Goal: Information Seeking & Learning: Learn about a topic

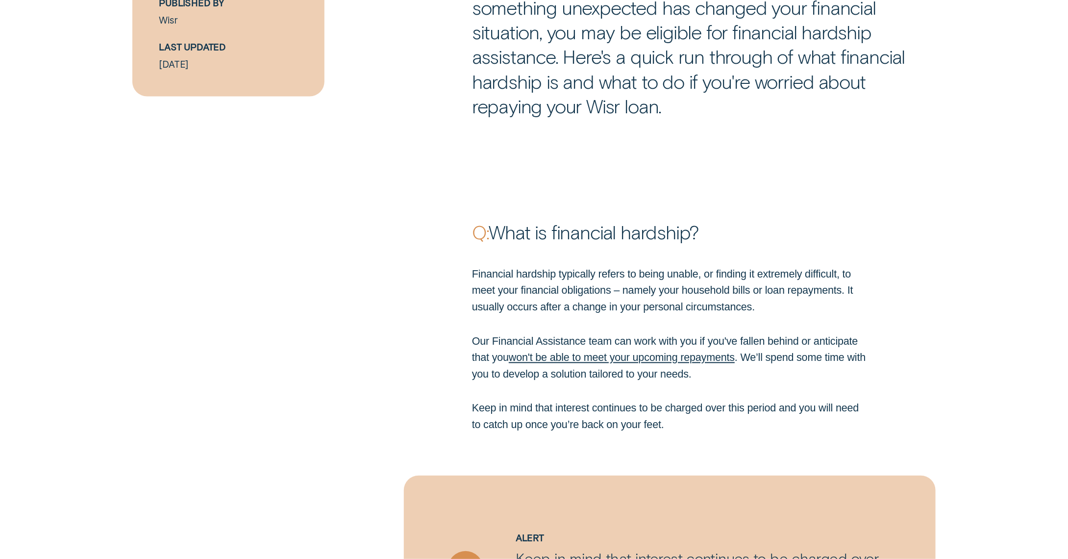
scroll to position [864, 0]
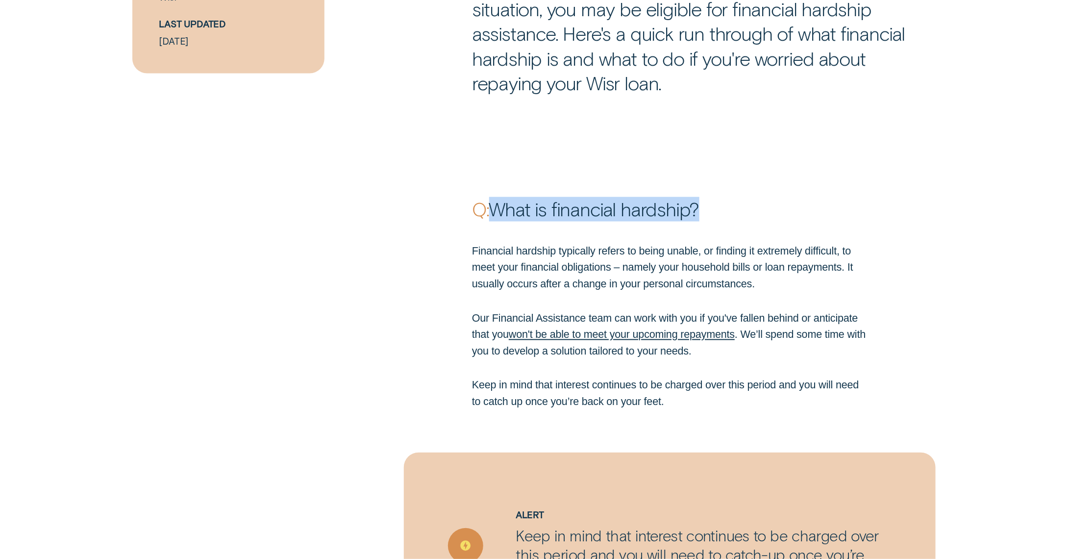
drag, startPoint x: 716, startPoint y: 214, endPoint x: 498, endPoint y: 212, distance: 217.6
click at [498, 212] on p "Q: What is financial hardship?" at bounding box center [669, 209] width 395 height 24
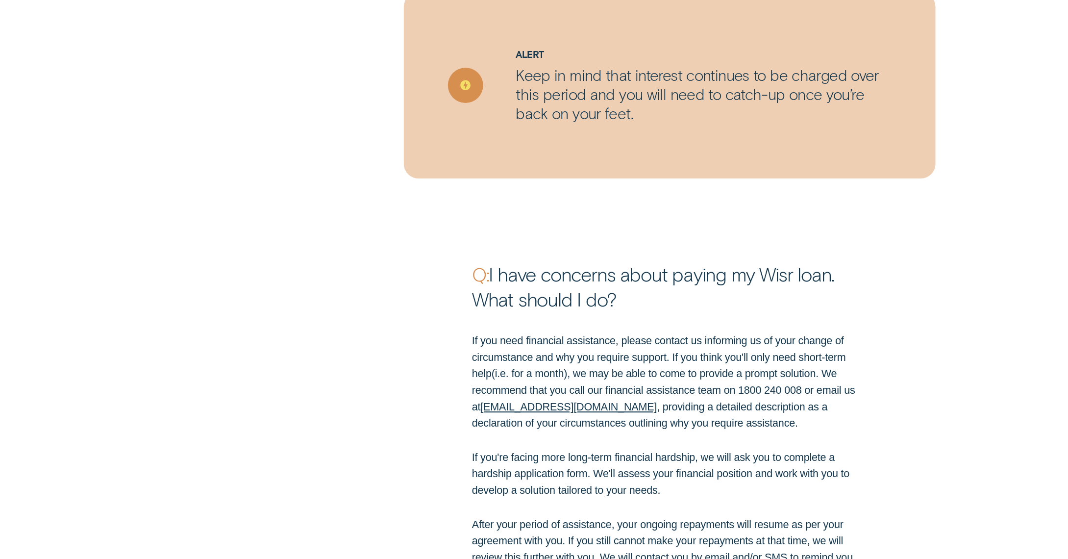
scroll to position [1351, 0]
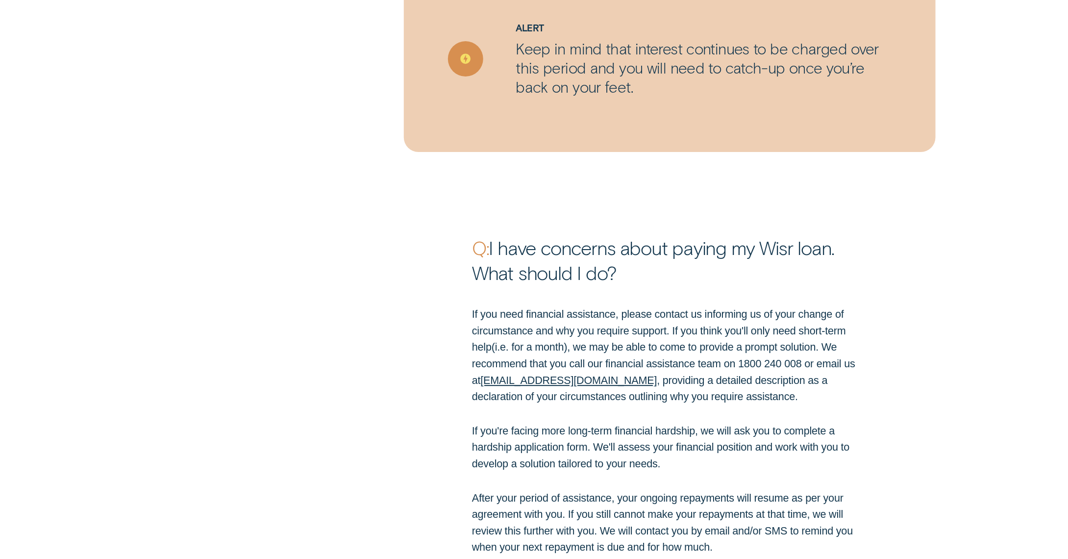
drag, startPoint x: 631, startPoint y: 274, endPoint x: 496, endPoint y: 250, distance: 137.0
click at [496, 250] on p "Q: I have concerns about paying my Wisr loan. What should I do?" at bounding box center [669, 259] width 395 height 49
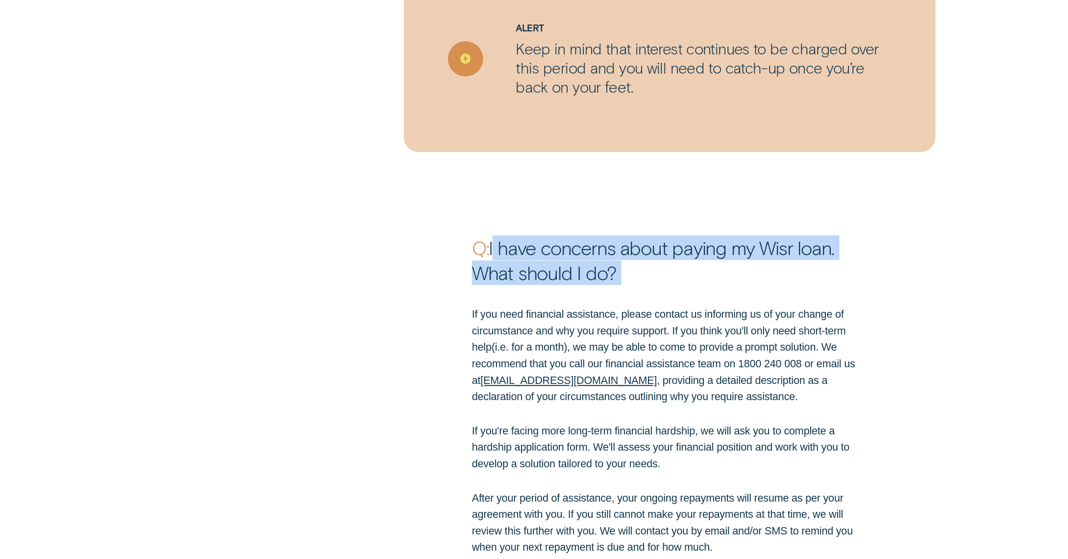
drag, startPoint x: 493, startPoint y: 247, endPoint x: 638, endPoint y: 299, distance: 154.1
click at [638, 299] on div "Q: I have concerns about paying my Wisr loan. What should I do? If you need fin…" at bounding box center [534, 525] width 1068 height 709
copy p "I have concerns about paying my Wisr loan. What should I do?"
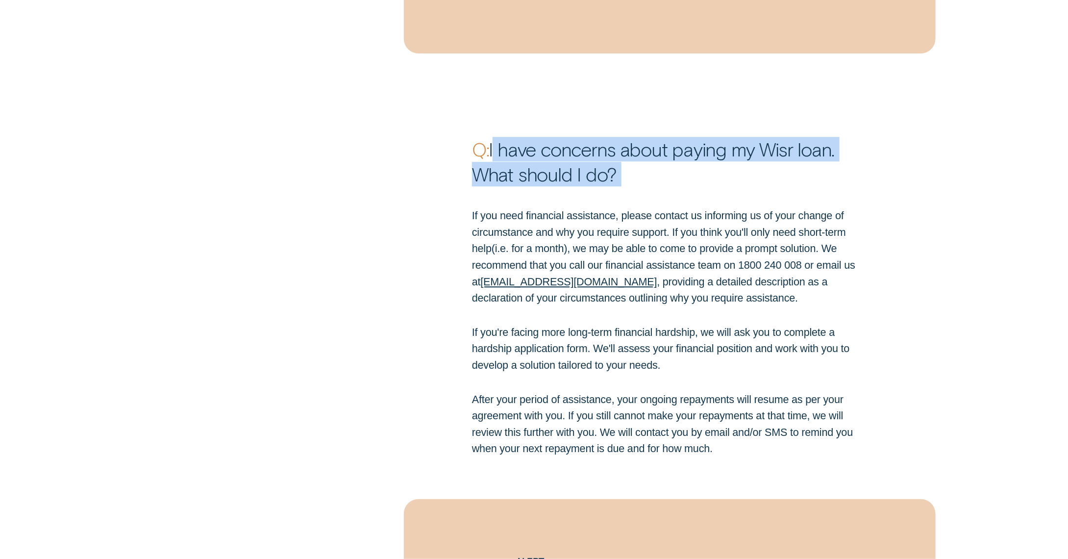
scroll to position [1459, 0]
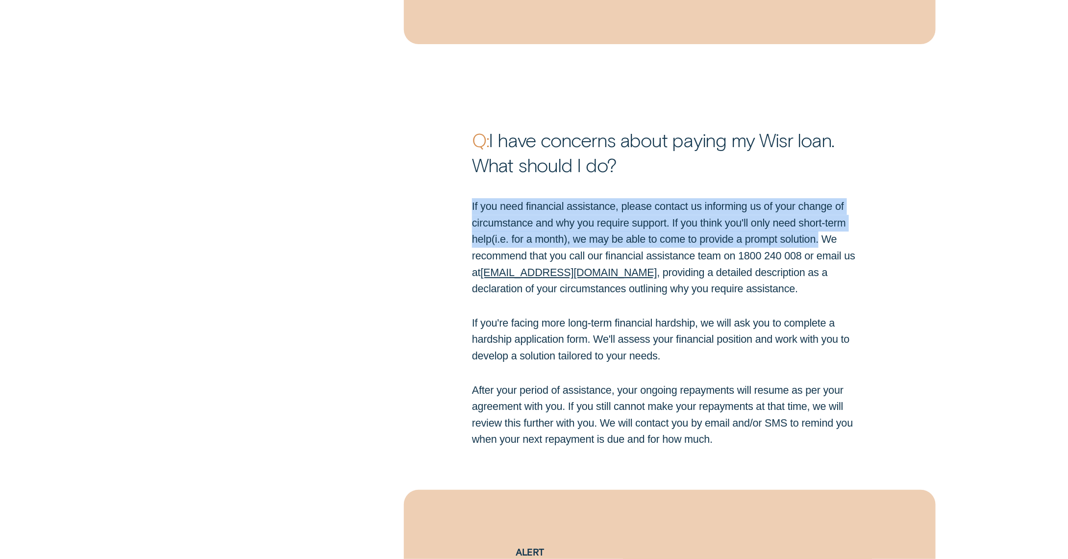
drag, startPoint x: 469, startPoint y: 209, endPoint x: 825, endPoint y: 240, distance: 356.6
click at [825, 240] on div "If you need financial assistance, please contact us informing us of your change…" at bounding box center [669, 322] width 407 height 249
copy p "If you need financial assistance, please contact us informing us of your change…"
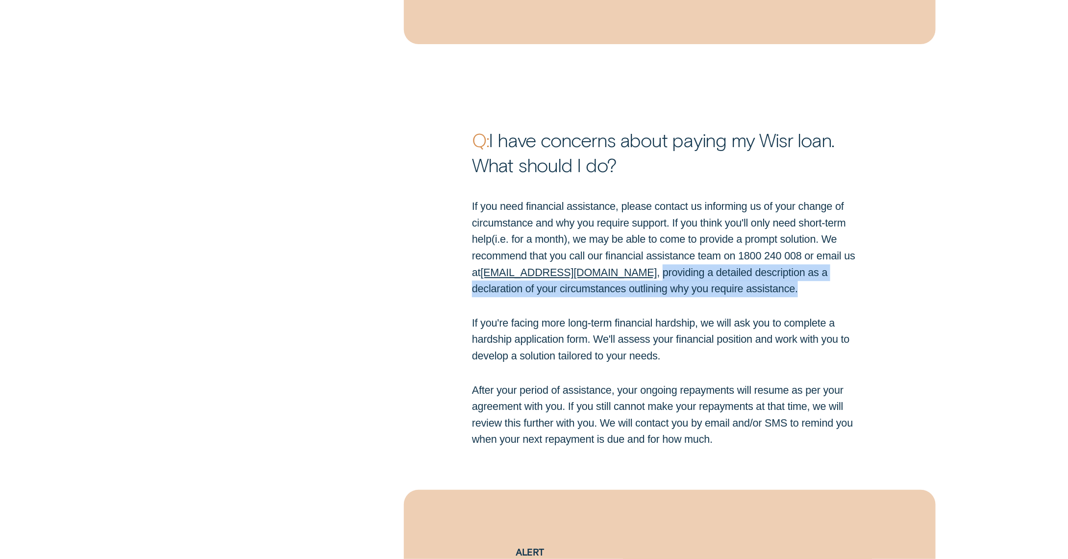
drag, startPoint x: 589, startPoint y: 272, endPoint x: 764, endPoint y: 284, distance: 174.8
click at [764, 284] on p "If you need financial assistance, please contact us informing us of your change…" at bounding box center [669, 247] width 395 height 99
click at [720, 294] on p "If you need financial assistance, please contact us informing us of your change…" at bounding box center [669, 247] width 395 height 99
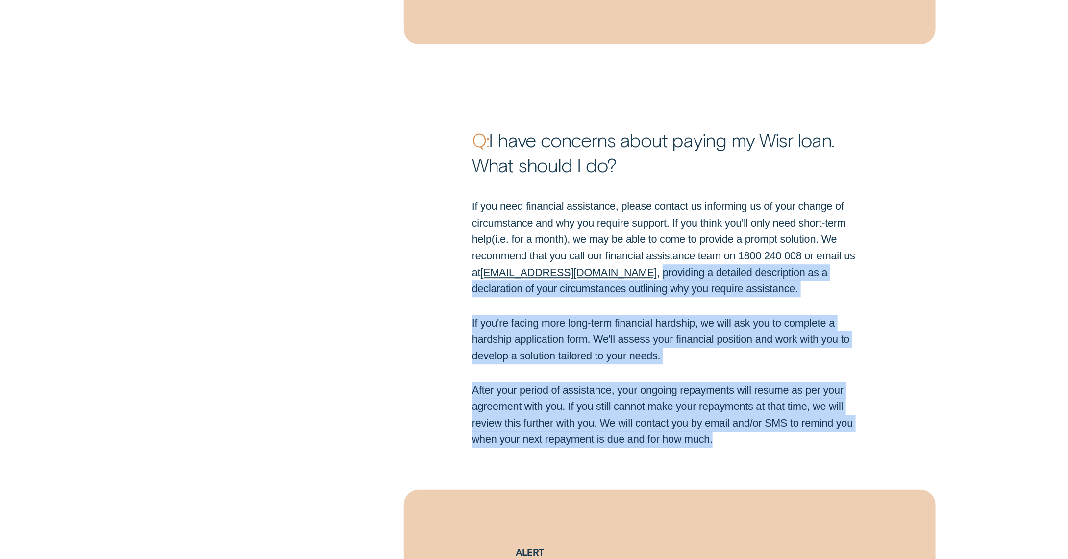
drag, startPoint x: 590, startPoint y: 273, endPoint x: 737, endPoint y: 440, distance: 221.9
click at [737, 440] on div "If you need financial assistance, please contact us informing us of your change…" at bounding box center [669, 322] width 407 height 249
copy div "providing a detailed description as a declaration of your circumstances outlini…"
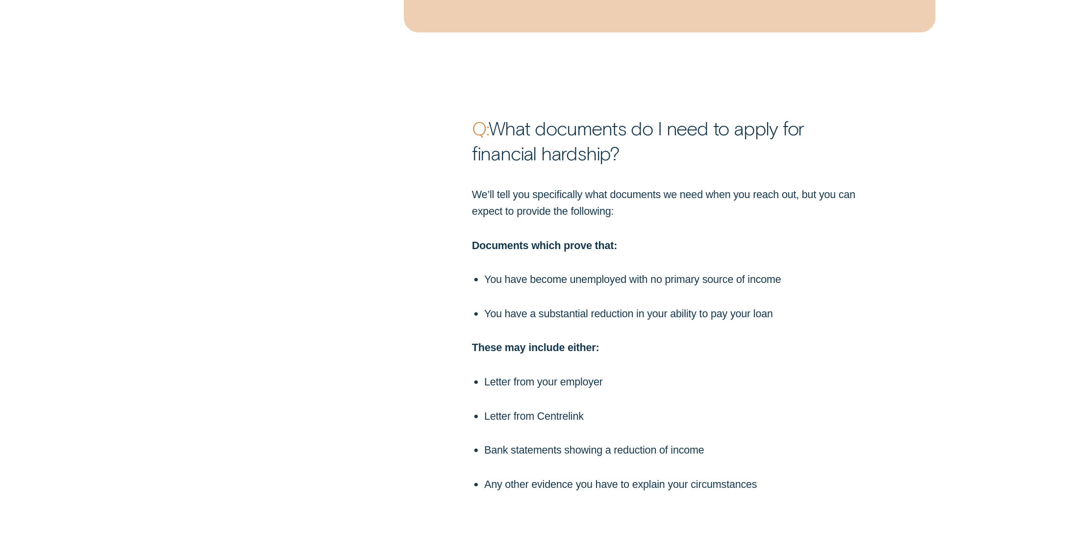
scroll to position [2199, 0]
drag, startPoint x: 495, startPoint y: 126, endPoint x: 660, endPoint y: 152, distance: 166.7
click at [660, 152] on p "Q: What documents do I need to apply for financial hardship?" at bounding box center [669, 138] width 395 height 49
copy p "What documents do I need to apply for financial hardship?"
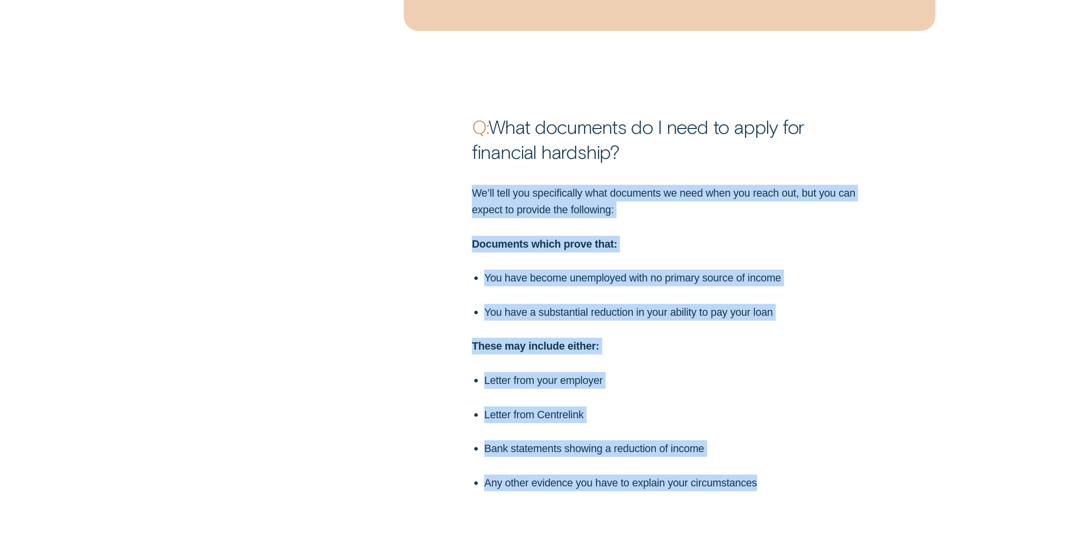
drag, startPoint x: 474, startPoint y: 194, endPoint x: 779, endPoint y: 490, distance: 424.5
copy div "We’ll tell you specifically what documents we need when you reach out, but you …"
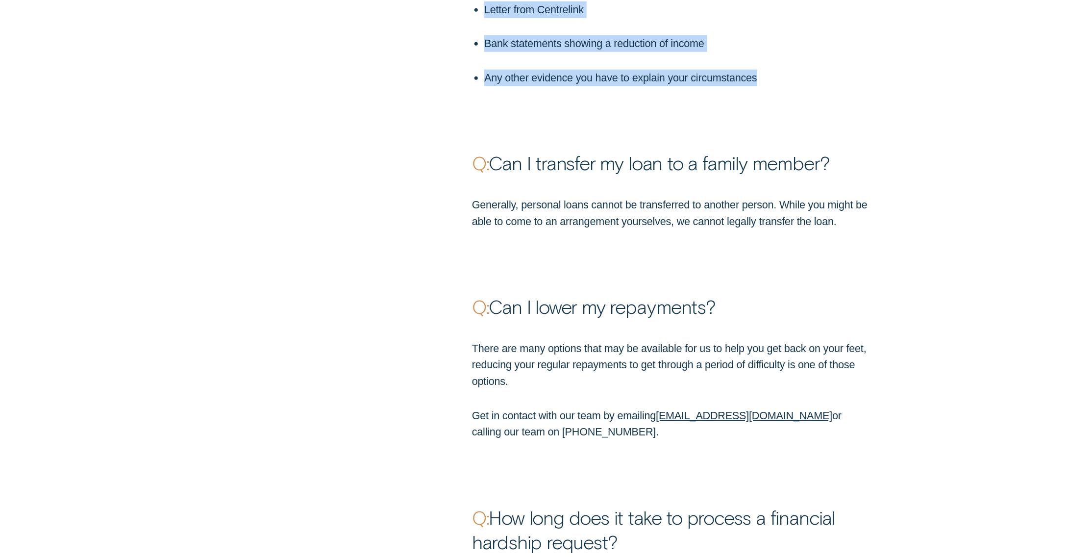
scroll to position [2617, 0]
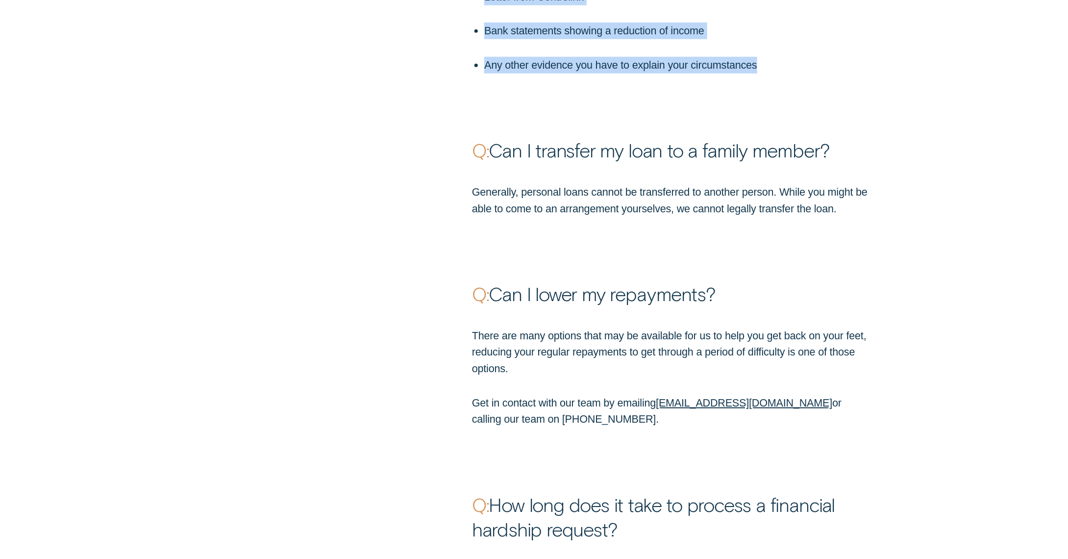
drag, startPoint x: 497, startPoint y: 154, endPoint x: 843, endPoint y: 154, distance: 345.4
click at [843, 154] on p "Q: Can I transfer my loan to a family member?" at bounding box center [669, 150] width 395 height 24
copy p "Can I transfer my loan to a family member?"
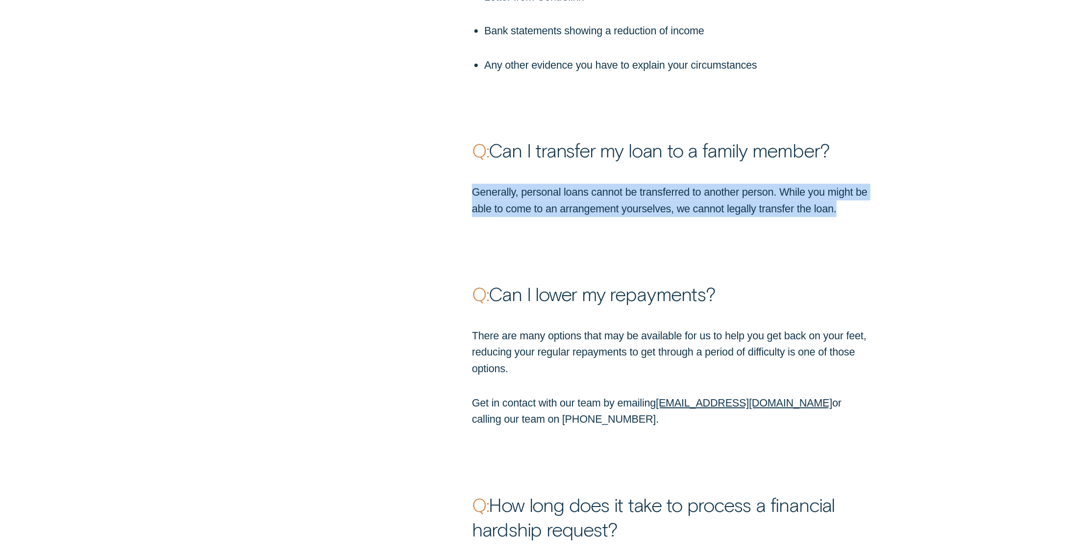
drag, startPoint x: 474, startPoint y: 194, endPoint x: 932, endPoint y: 216, distance: 458.7
copy p "Generally, personal loans cannot be transferred to another person. While you mi…"
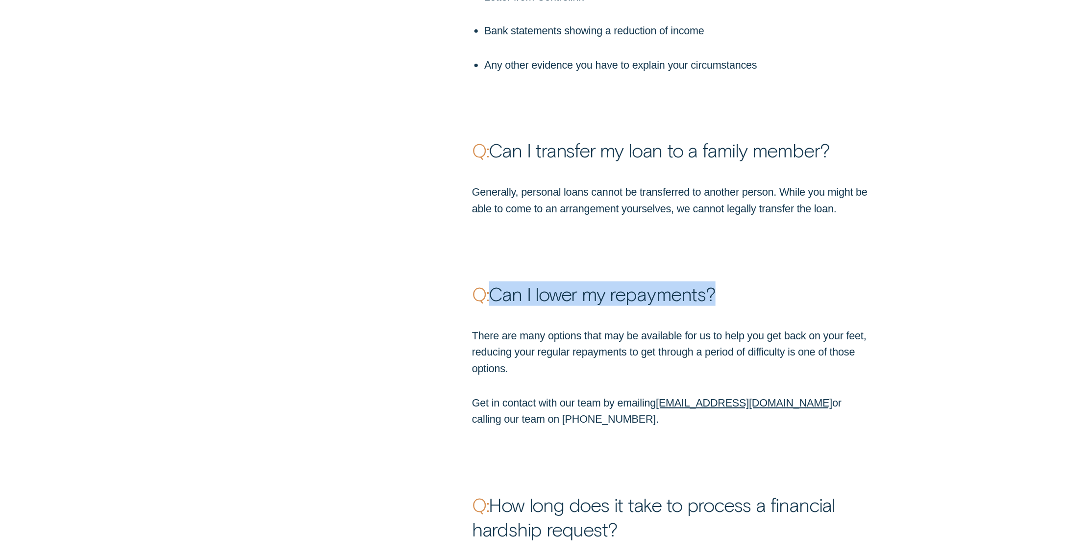
drag, startPoint x: 496, startPoint y: 298, endPoint x: 754, endPoint y: 294, distance: 257.3
click at [754, 294] on p "Q: Can I lower my repayments?" at bounding box center [669, 293] width 395 height 24
copy p "Can I lower my repayments?"
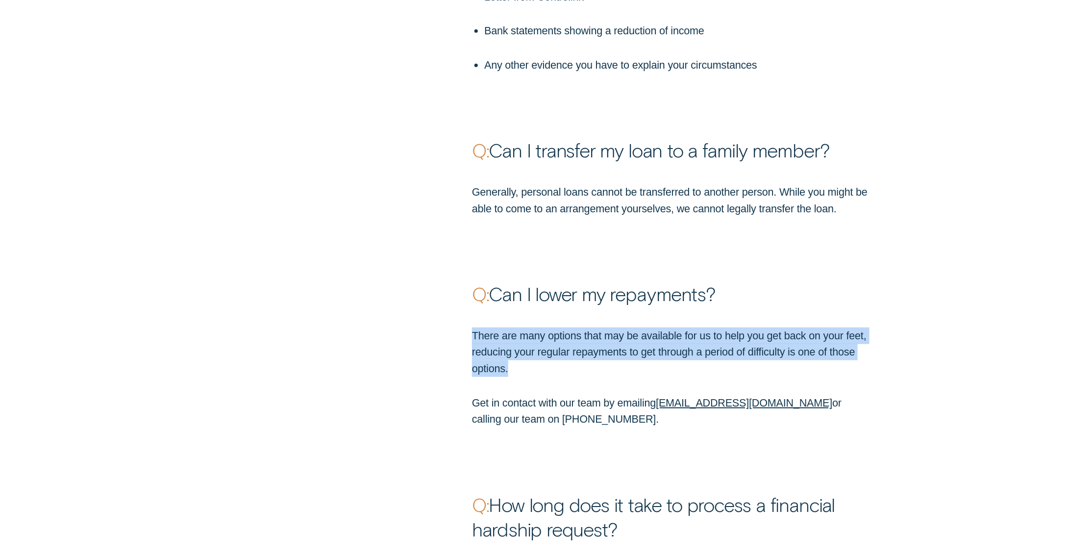
drag, startPoint x: 466, startPoint y: 334, endPoint x: 555, endPoint y: 374, distance: 96.9
click at [555, 374] on div "There are many options that may be available for us to help you get back on you…" at bounding box center [669, 377] width 407 height 100
copy p "There are many options that may be available for us to help you get back on you…"
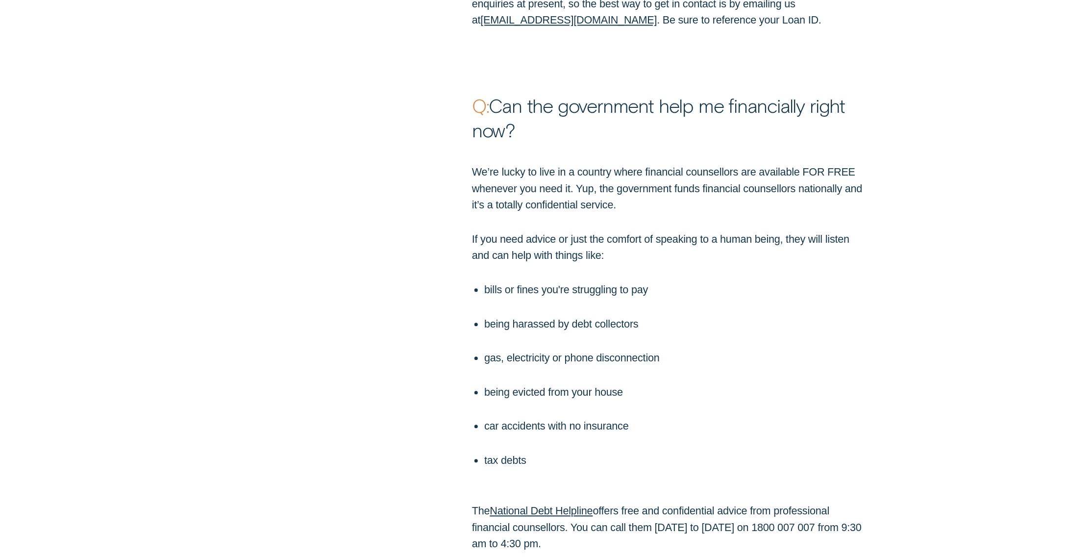
scroll to position [3212, 0]
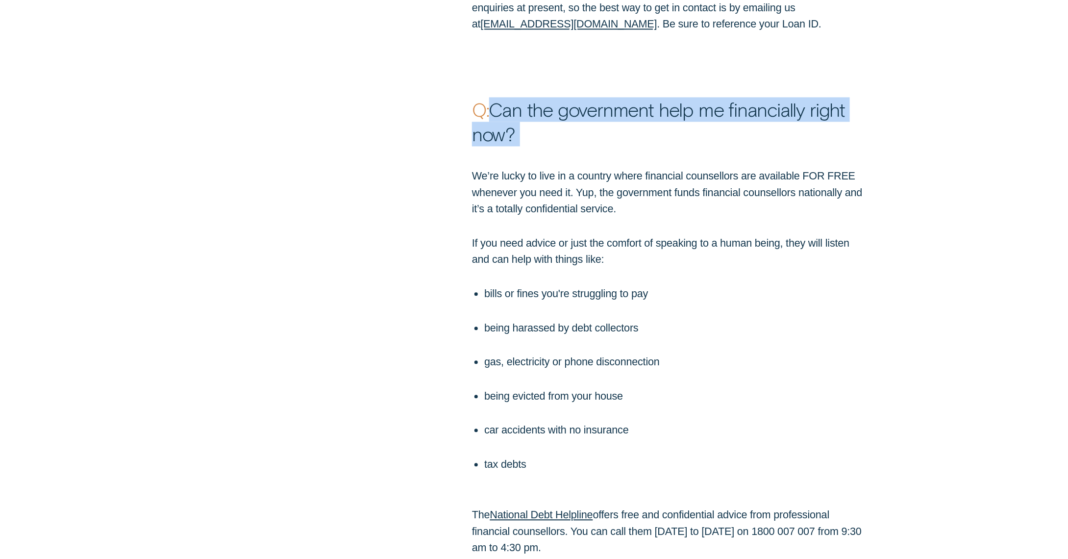
drag, startPoint x: 496, startPoint y: 104, endPoint x: 539, endPoint y: 157, distance: 68.3
click at [539, 157] on div "Q: Can the government help me financially right now? We’re lucky to live in a c…" at bounding box center [534, 293] width 1068 height 523
copy p "Can the government help me financially right now?"
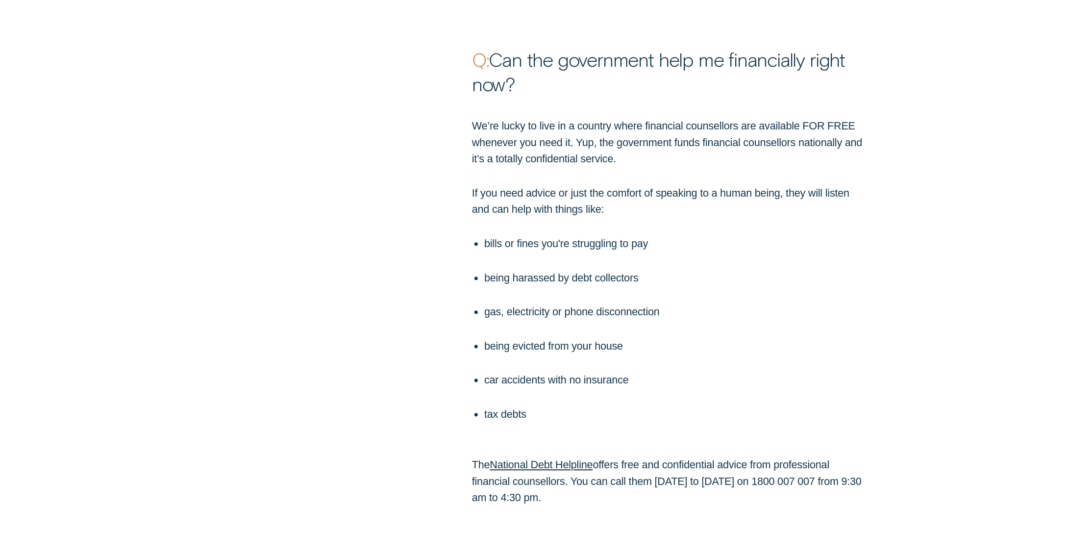
click at [472, 125] on p "We’re lucky to live in a country where financial counsellors are available FOR …" at bounding box center [669, 142] width 395 height 49
drag, startPoint x: 472, startPoint y: 125, endPoint x: 570, endPoint y: 492, distance: 380.3
click at [570, 492] on div "We’re lucky to live in a country where financial counsellors are available FOR …" at bounding box center [669, 312] width 407 height 388
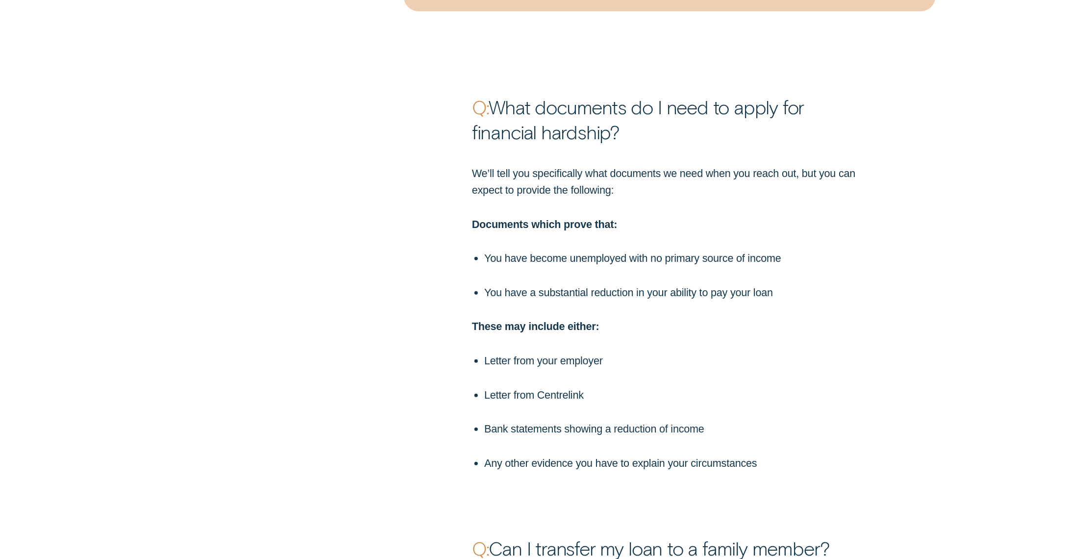
scroll to position [2221, 0]
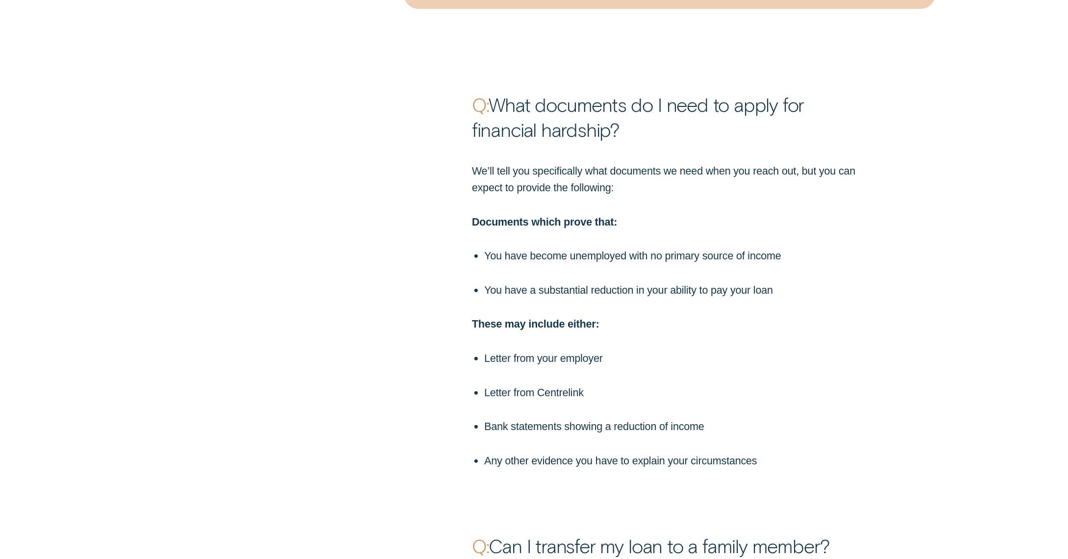
click at [478, 114] on strong "Q:" at bounding box center [480, 104] width 17 height 23
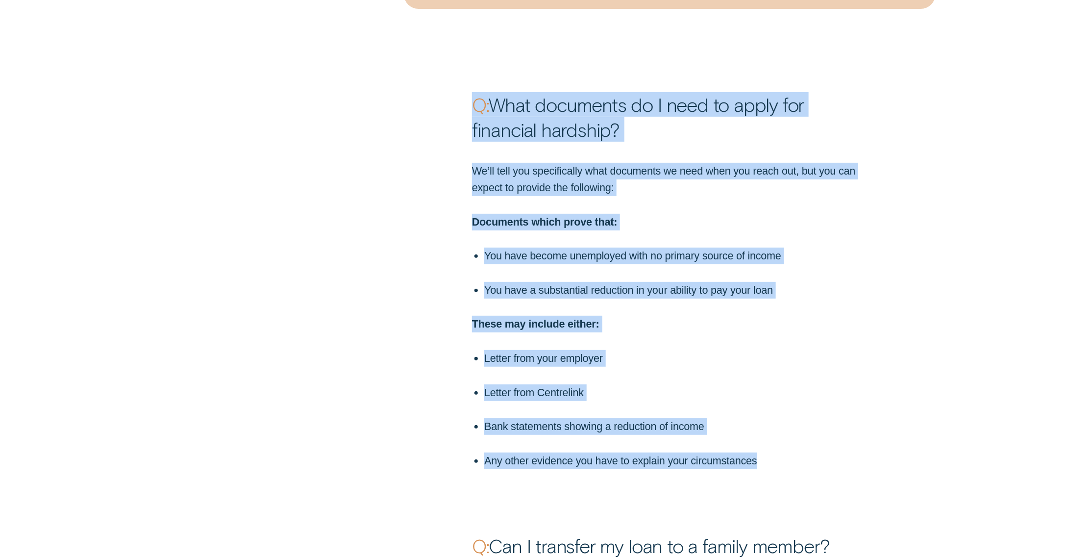
drag, startPoint x: 474, startPoint y: 104, endPoint x: 840, endPoint y: 481, distance: 525.7
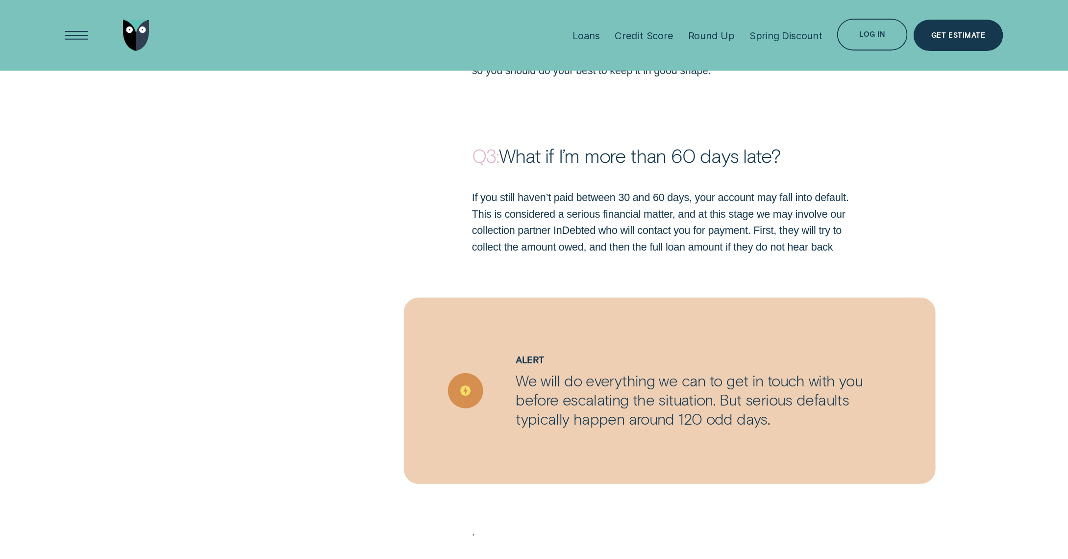
scroll to position [1394, 0]
